Goal: Task Accomplishment & Management: Complete application form

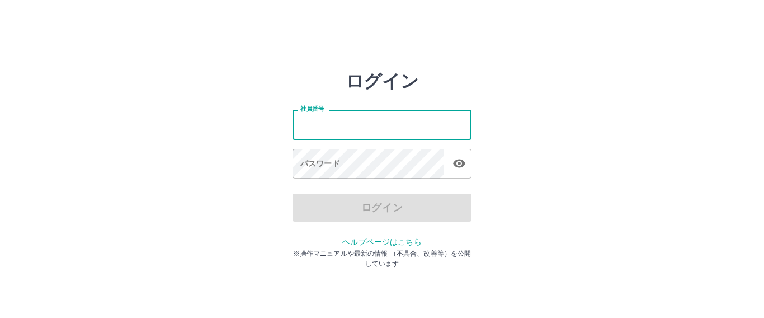
click at [359, 124] on input "社員番号" at bounding box center [382, 125] width 179 height 30
type input "*******"
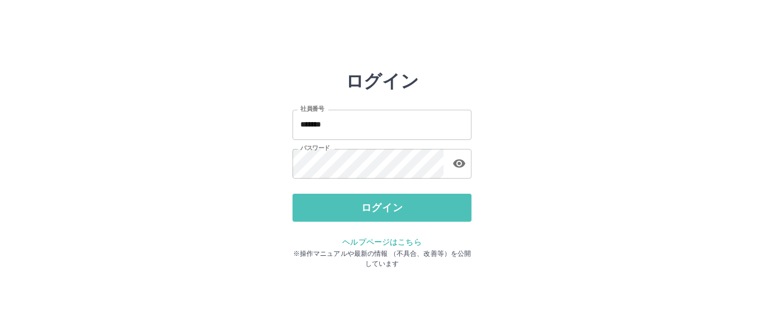
drag, startPoint x: 372, startPoint y: 205, endPoint x: 384, endPoint y: 178, distance: 28.8
click at [375, 196] on button "ログイン" at bounding box center [382, 208] width 179 height 28
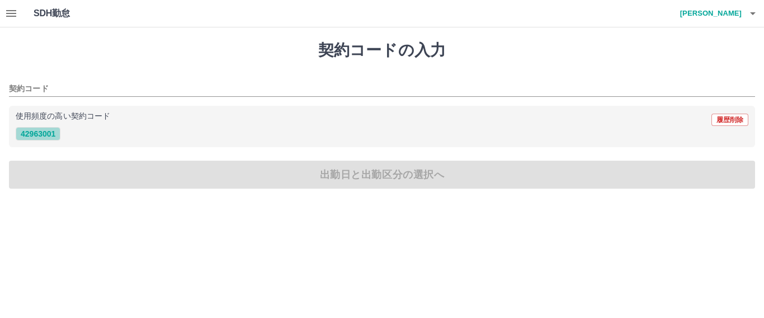
drag, startPoint x: 41, startPoint y: 133, endPoint x: 49, endPoint y: 133, distance: 8.4
click at [48, 133] on button "42963001" at bounding box center [38, 133] width 45 height 13
type input "********"
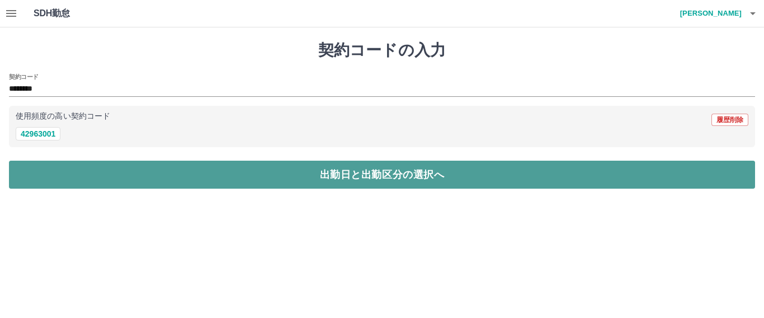
click at [325, 169] on button "出勤日と出勤区分の選択へ" at bounding box center [382, 175] width 746 height 28
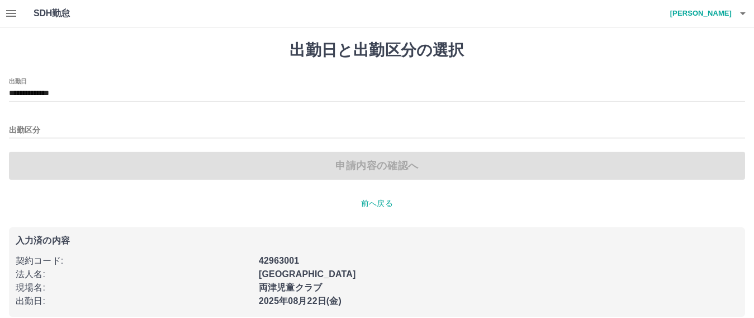
click at [25, 116] on div "出勤区分" at bounding box center [377, 126] width 737 height 23
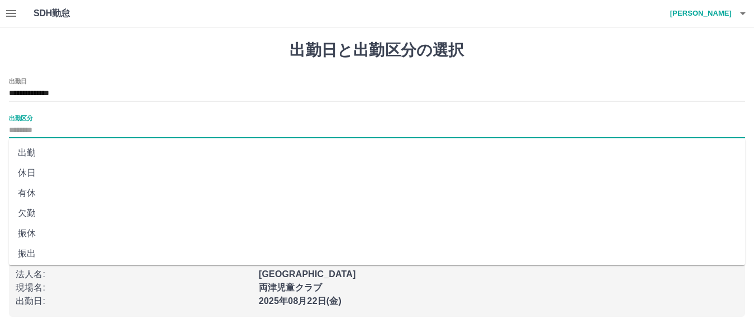
drag, startPoint x: 27, startPoint y: 135, endPoint x: 32, endPoint y: 134, distance: 5.8
click at [32, 134] on input "出勤区分" at bounding box center [377, 131] width 737 height 14
click at [35, 158] on li "出勤" at bounding box center [377, 153] width 737 height 20
type input "**"
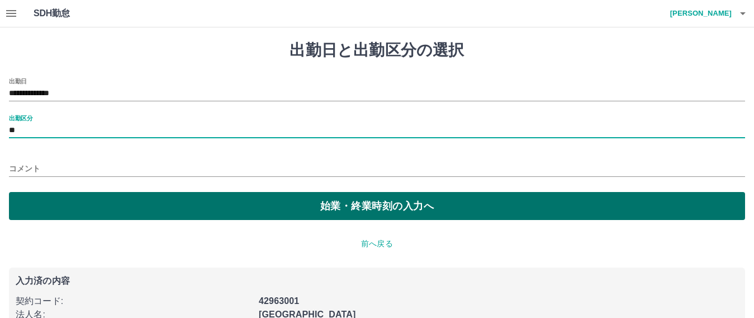
click at [336, 204] on button "始業・終業時刻の入力へ" at bounding box center [377, 206] width 737 height 28
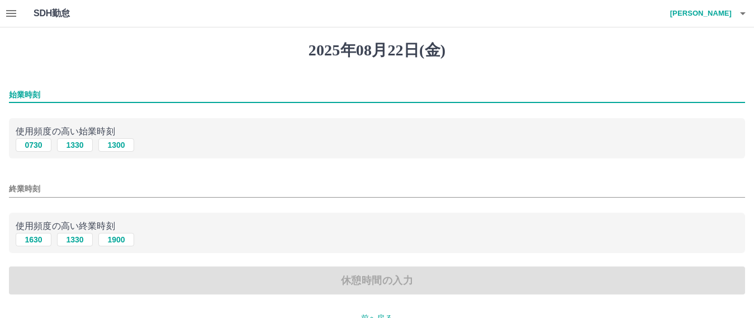
click at [29, 87] on input "始業時刻" at bounding box center [377, 95] width 737 height 16
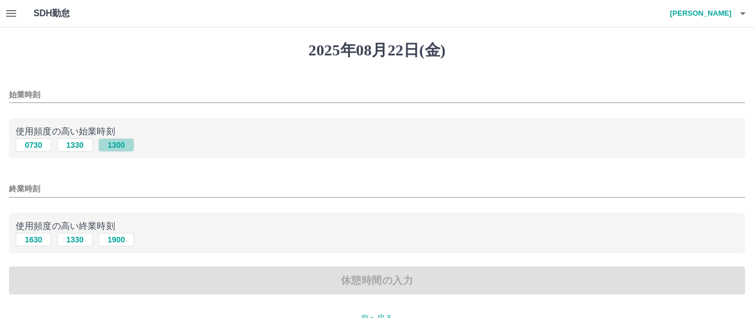
drag, startPoint x: 112, startPoint y: 141, endPoint x: 120, endPoint y: 145, distance: 8.8
click at [112, 141] on button "1300" at bounding box center [116, 144] width 36 height 13
type input "****"
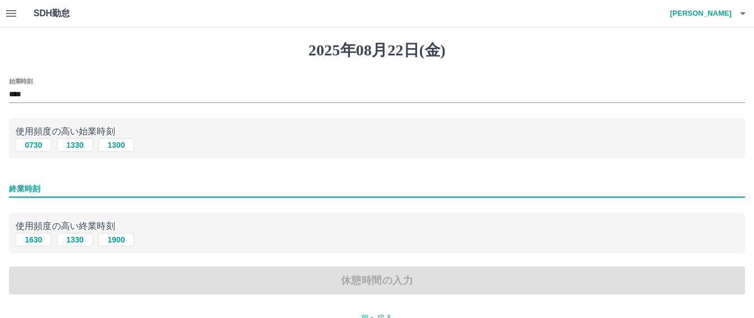
click at [18, 184] on input "終業時刻" at bounding box center [377, 189] width 737 height 16
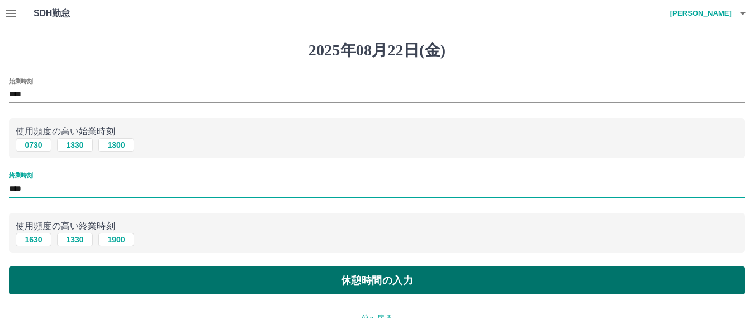
type input "****"
drag, startPoint x: 389, startPoint y: 274, endPoint x: 375, endPoint y: 268, distance: 15.1
click at [388, 274] on button "休憩時間の入力" at bounding box center [377, 280] width 737 height 28
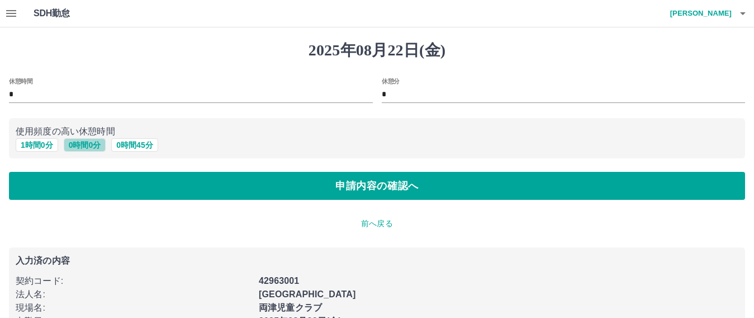
click at [78, 147] on button "0 時間 0 分" at bounding box center [85, 144] width 43 height 13
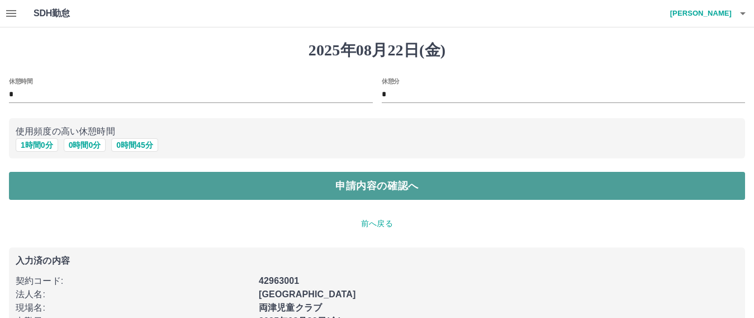
click at [380, 188] on button "申請内容の確認へ" at bounding box center [377, 186] width 737 height 28
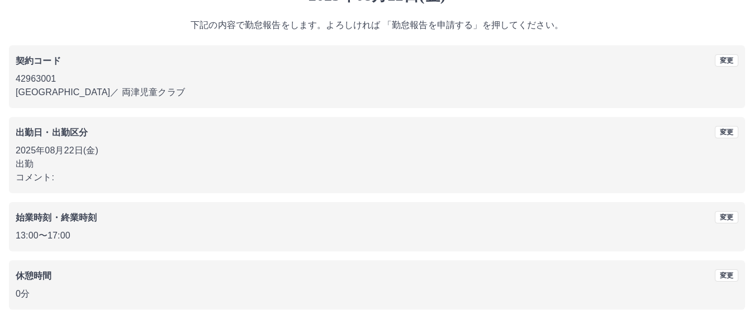
scroll to position [76, 0]
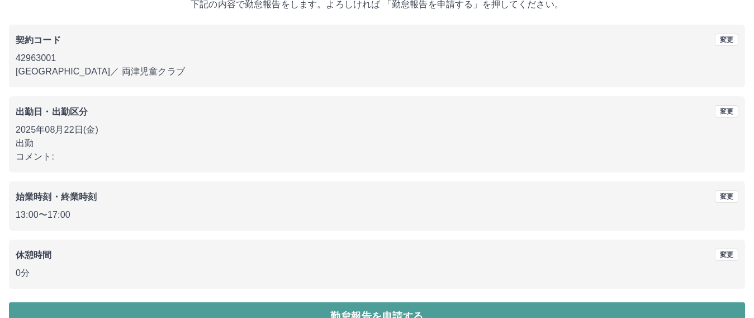
click at [375, 312] on button "勤怠報告を申請する" at bounding box center [377, 316] width 737 height 28
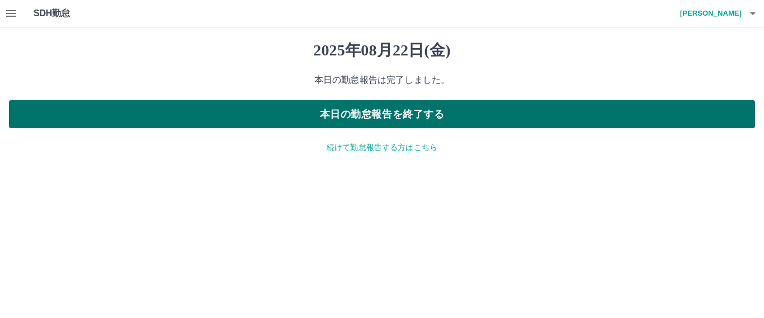
drag, startPoint x: 389, startPoint y: 112, endPoint x: 412, endPoint y: 115, distance: 22.5
click at [397, 112] on button "本日の勤怠報告を終了する" at bounding box center [382, 114] width 746 height 28
